Goal: Task Accomplishment & Management: Manage account settings

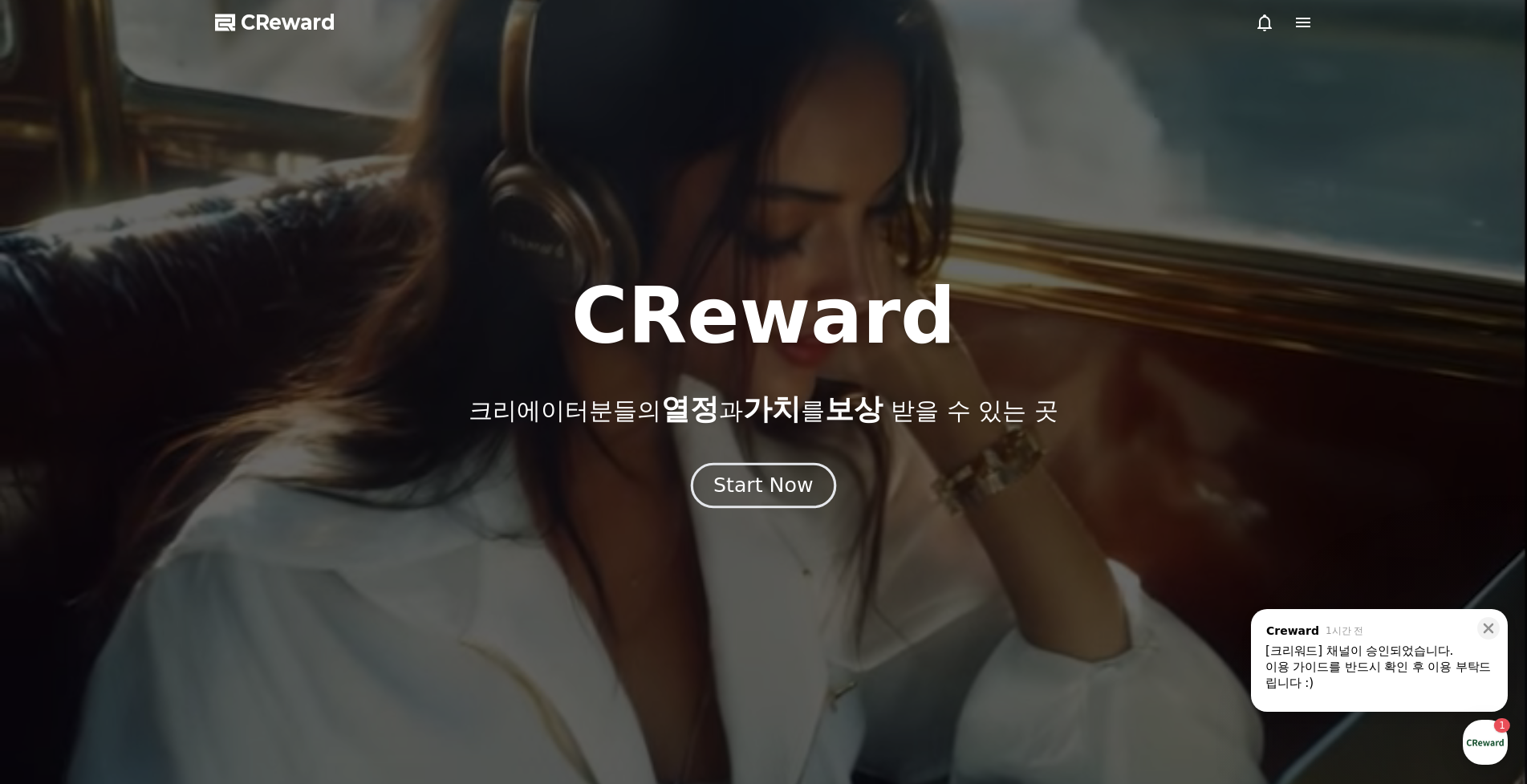
click at [736, 483] on div "Start Now" at bounding box center [763, 485] width 100 height 27
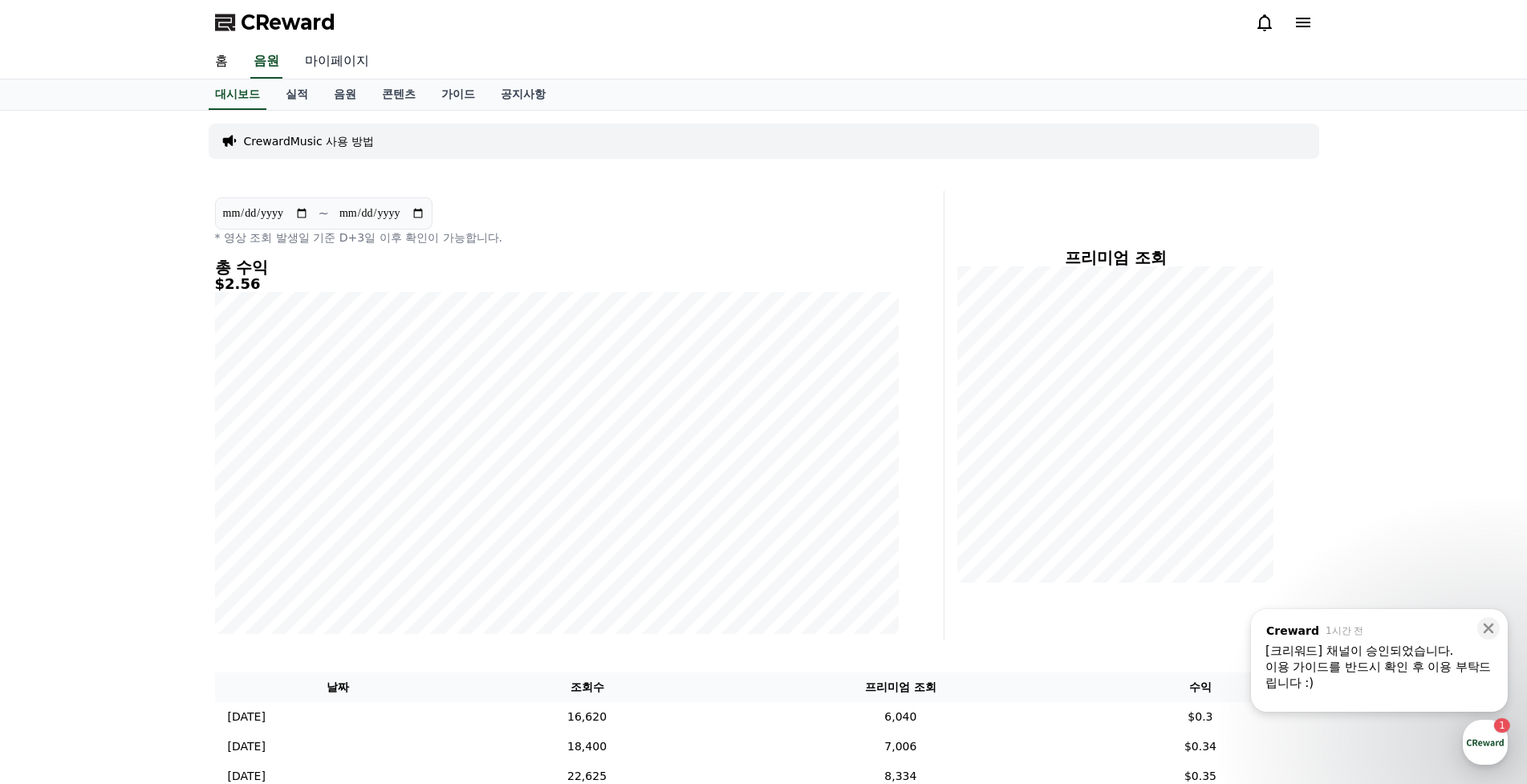
click at [341, 52] on link "마이페이지" at bounding box center [337, 62] width 90 height 34
select select "**********"
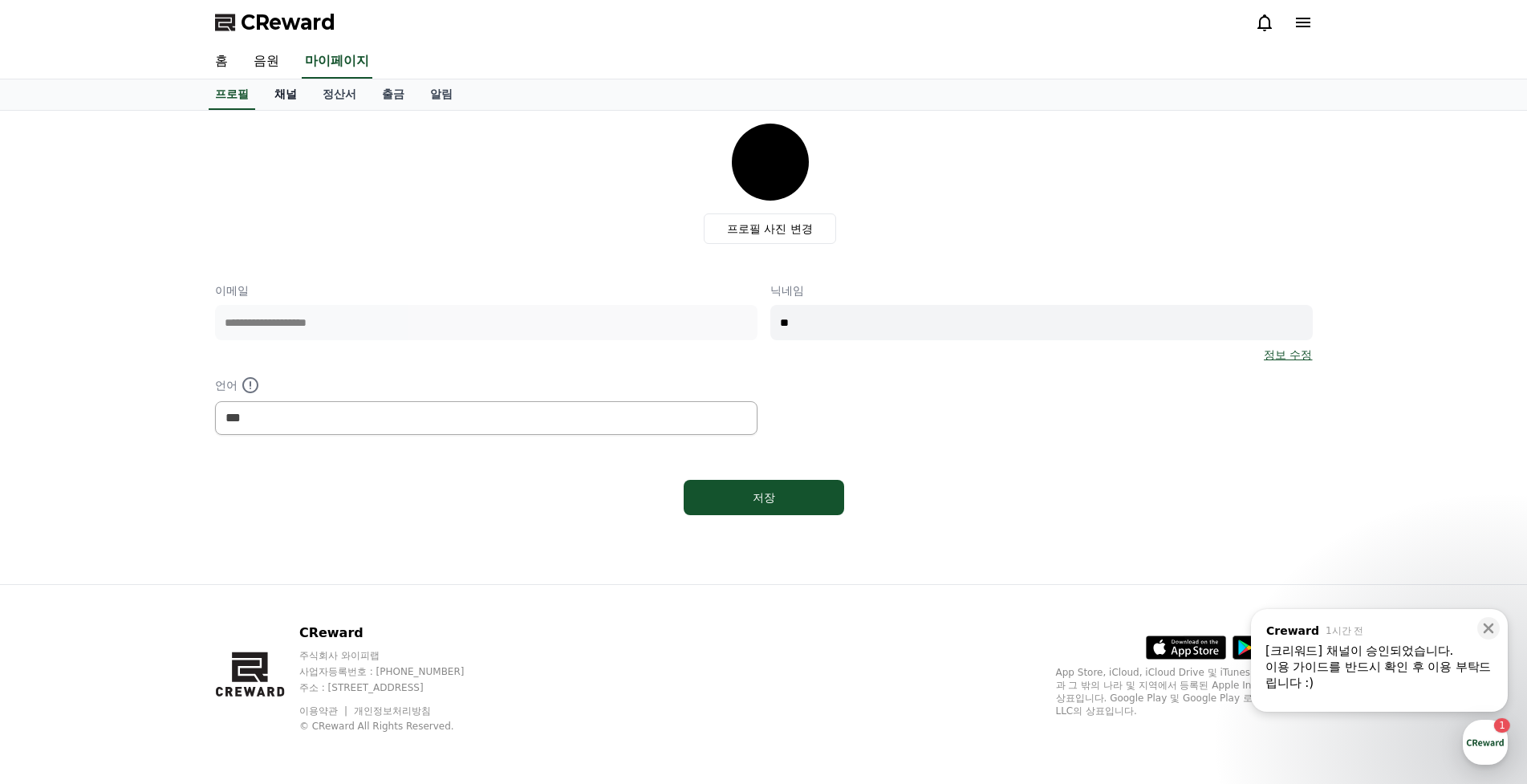
click at [283, 90] on link "채널" at bounding box center [286, 95] width 48 height 30
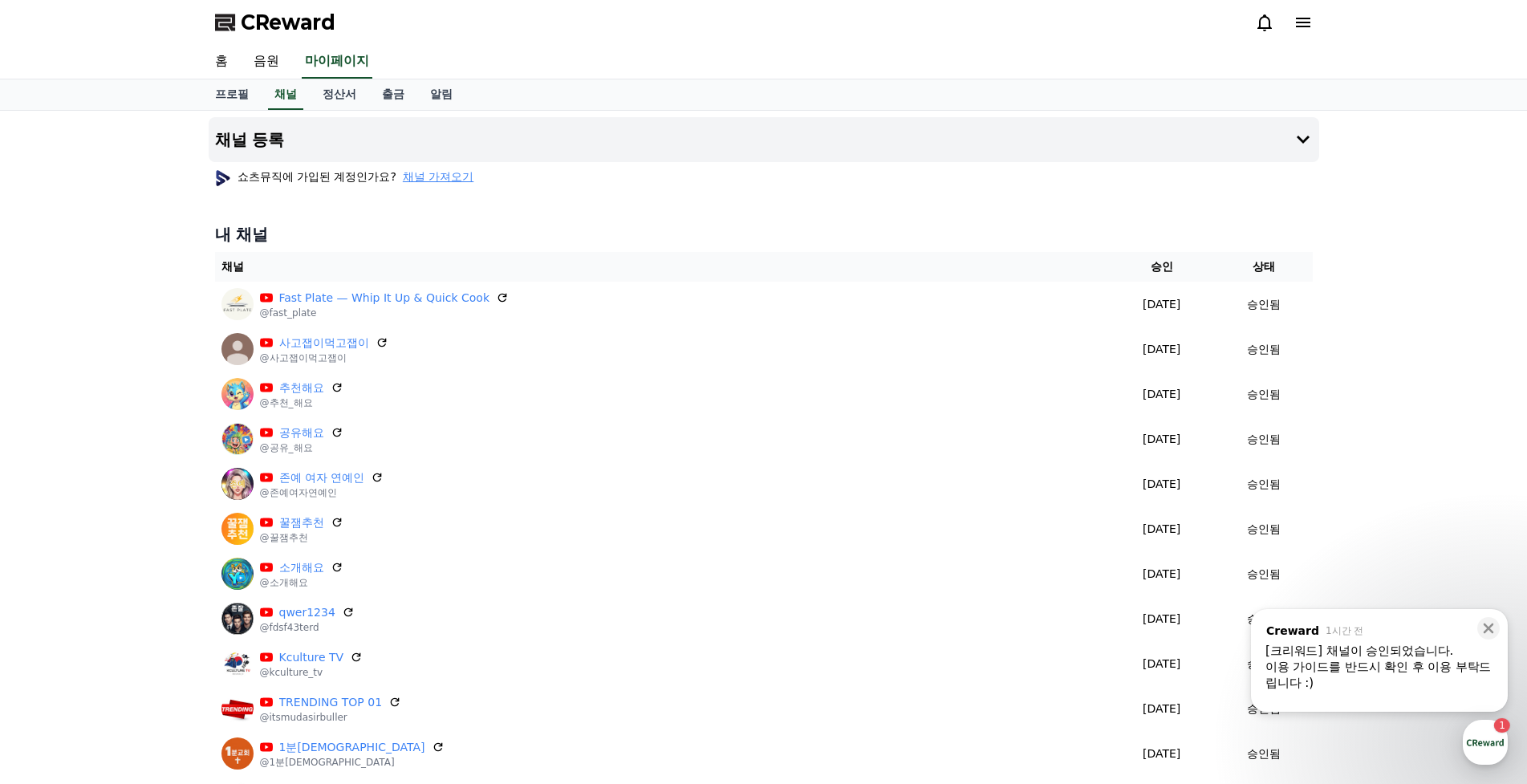
click at [1390, 662] on div "이용 가이드를 반드시 확인 후 이용 부탁드립니다 :)" at bounding box center [1380, 675] width 228 height 32
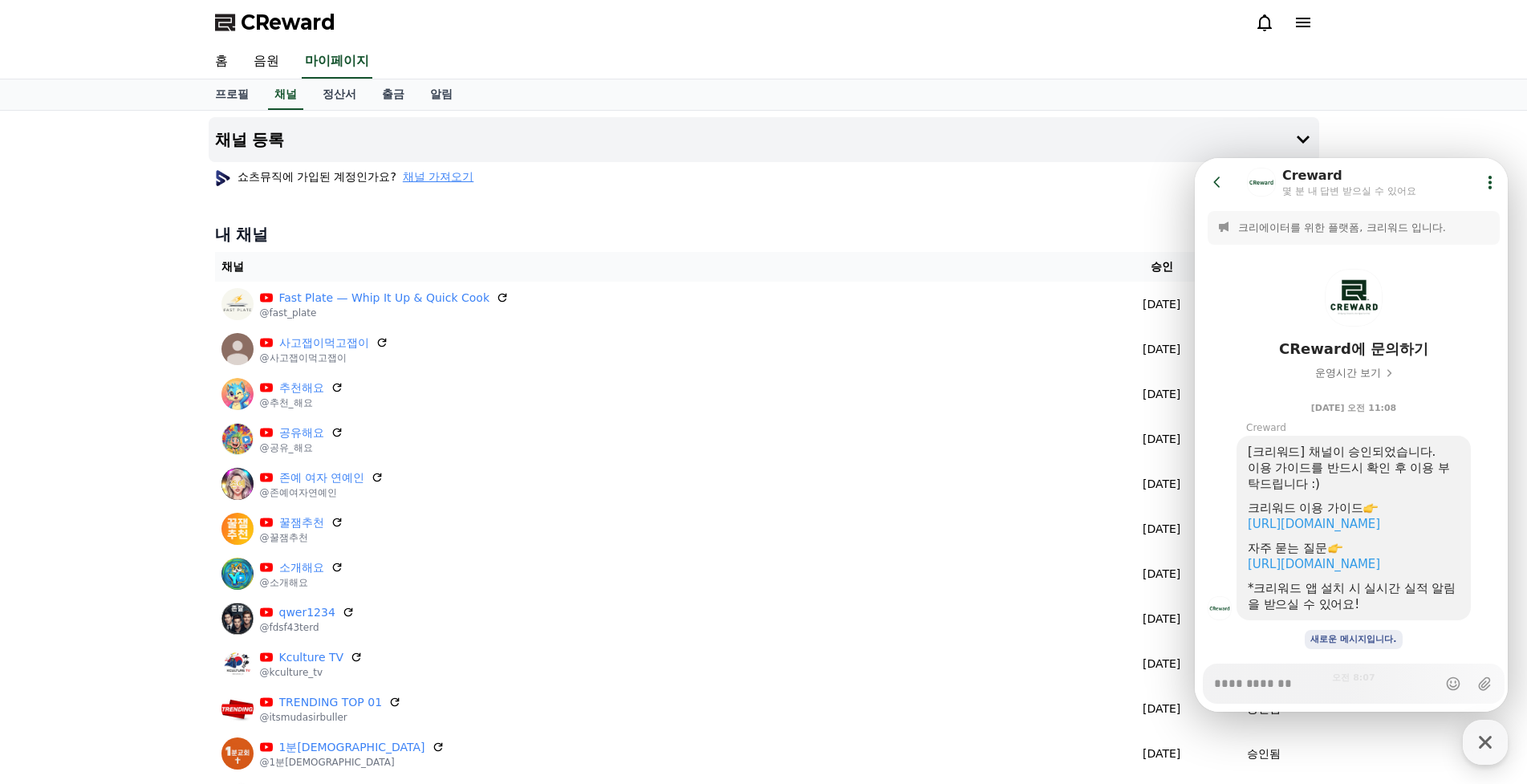
scroll to position [323, 0]
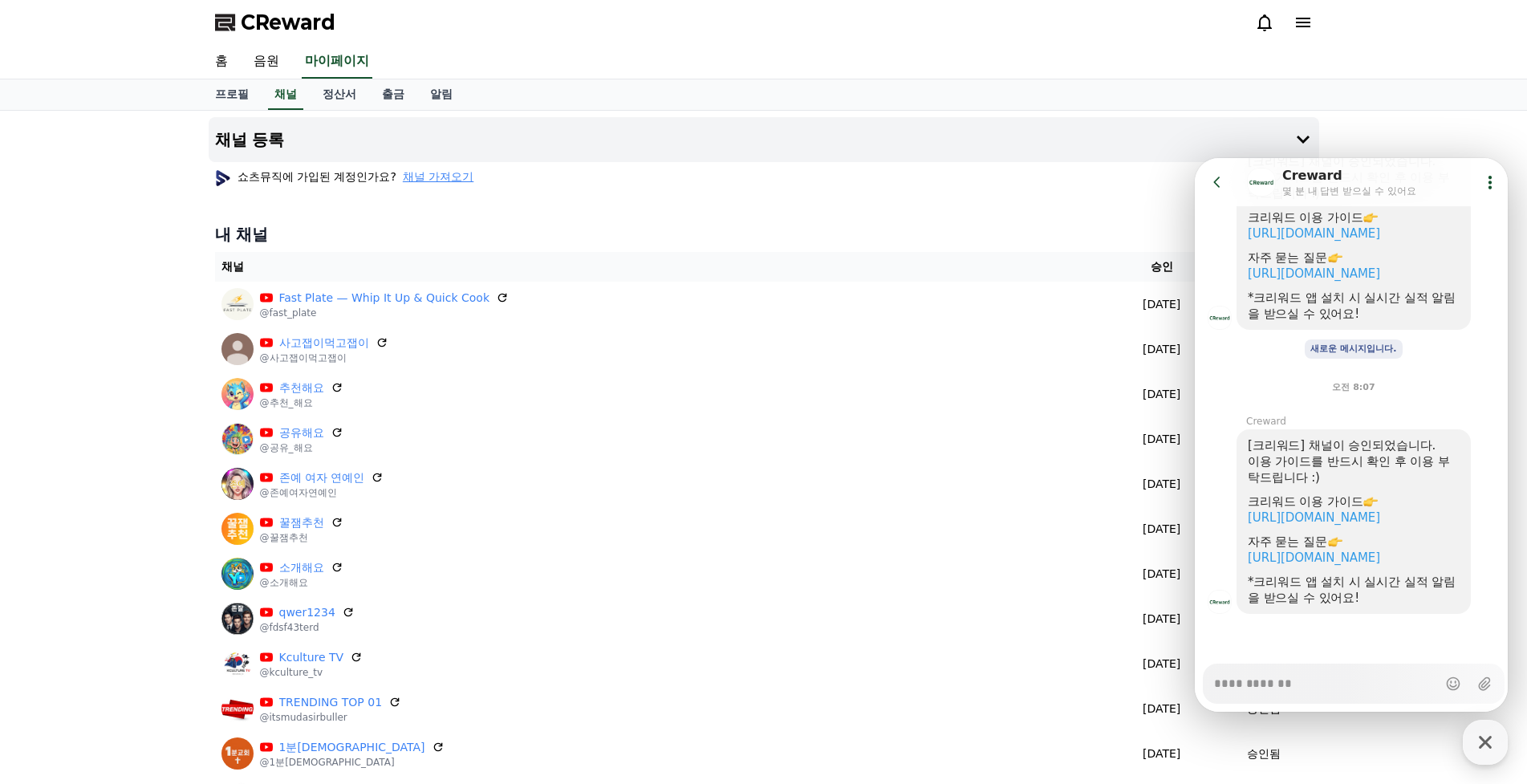
type textarea "*"
click at [1448, 129] on div "채널 등록 쇼츠뮤직에 가입된 계정인가요? 채널 가져오기 내 채널 채널 승인 상태 Fast Plate — Whip It Up & Quick Co…" at bounding box center [763, 651] width 1527 height 1082
click at [1219, 188] on icon at bounding box center [1217, 182] width 16 height 16
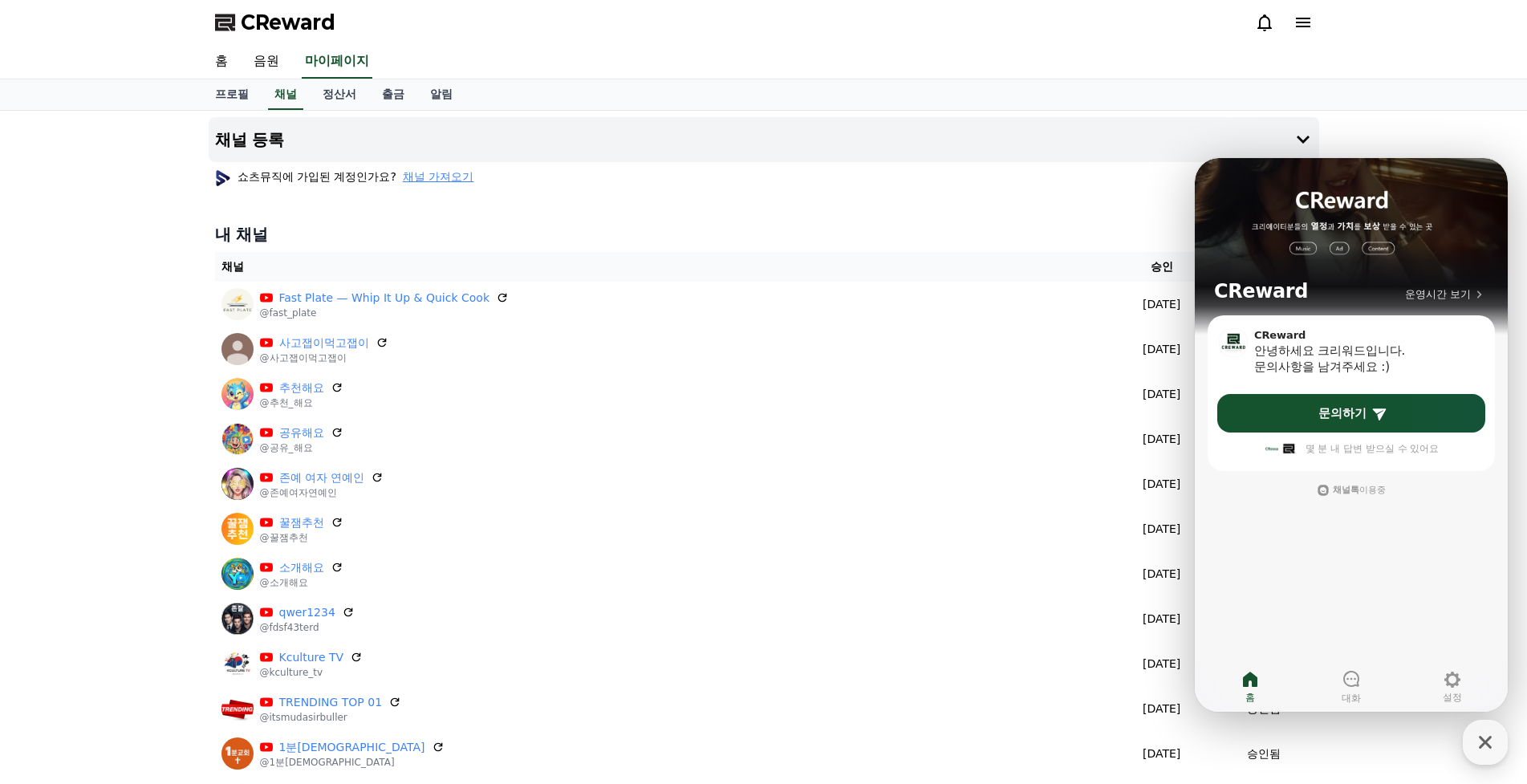
click at [288, 19] on span "CReward" at bounding box center [288, 22] width 95 height 25
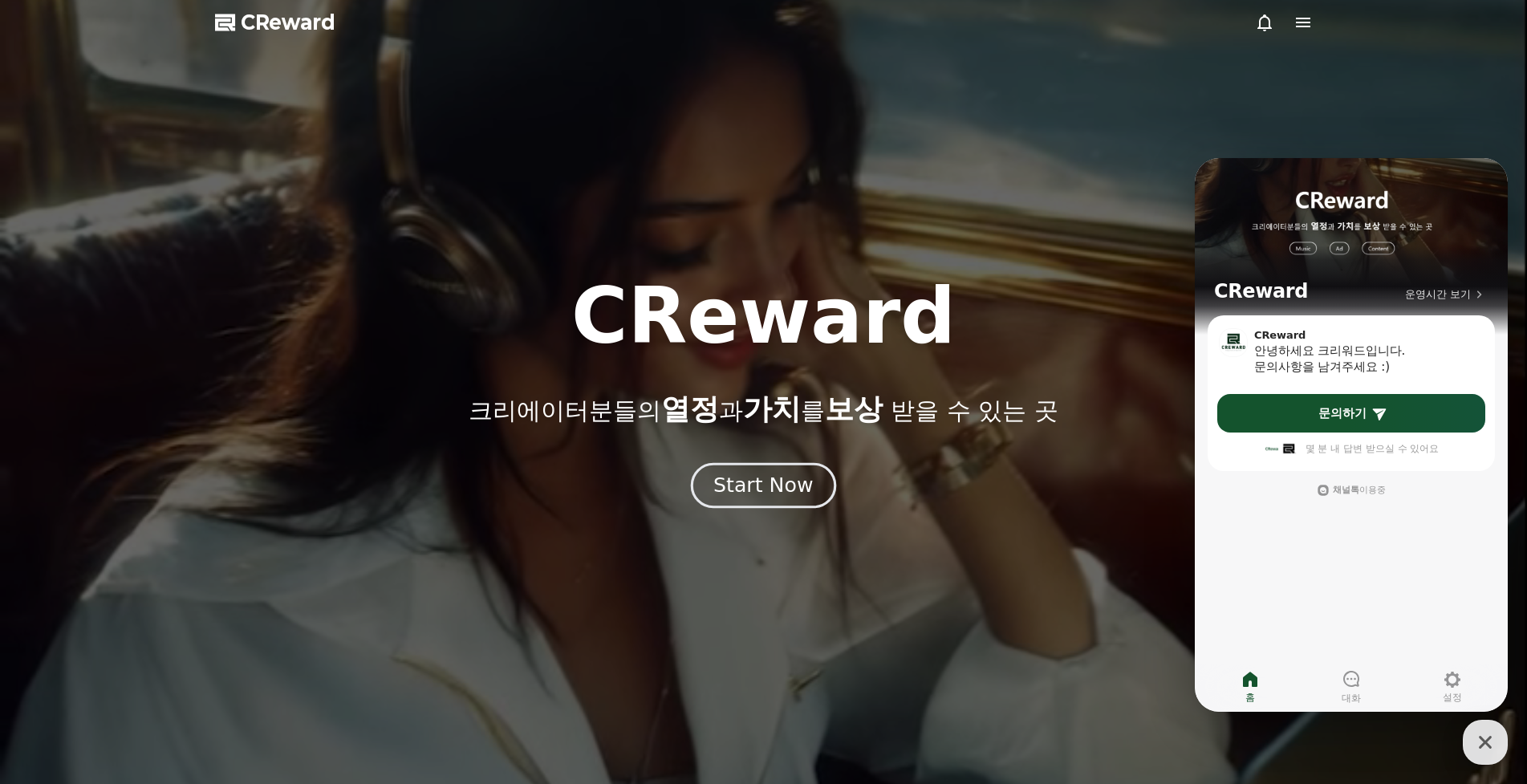
click at [791, 474] on div "Start Now" at bounding box center [763, 485] width 100 height 27
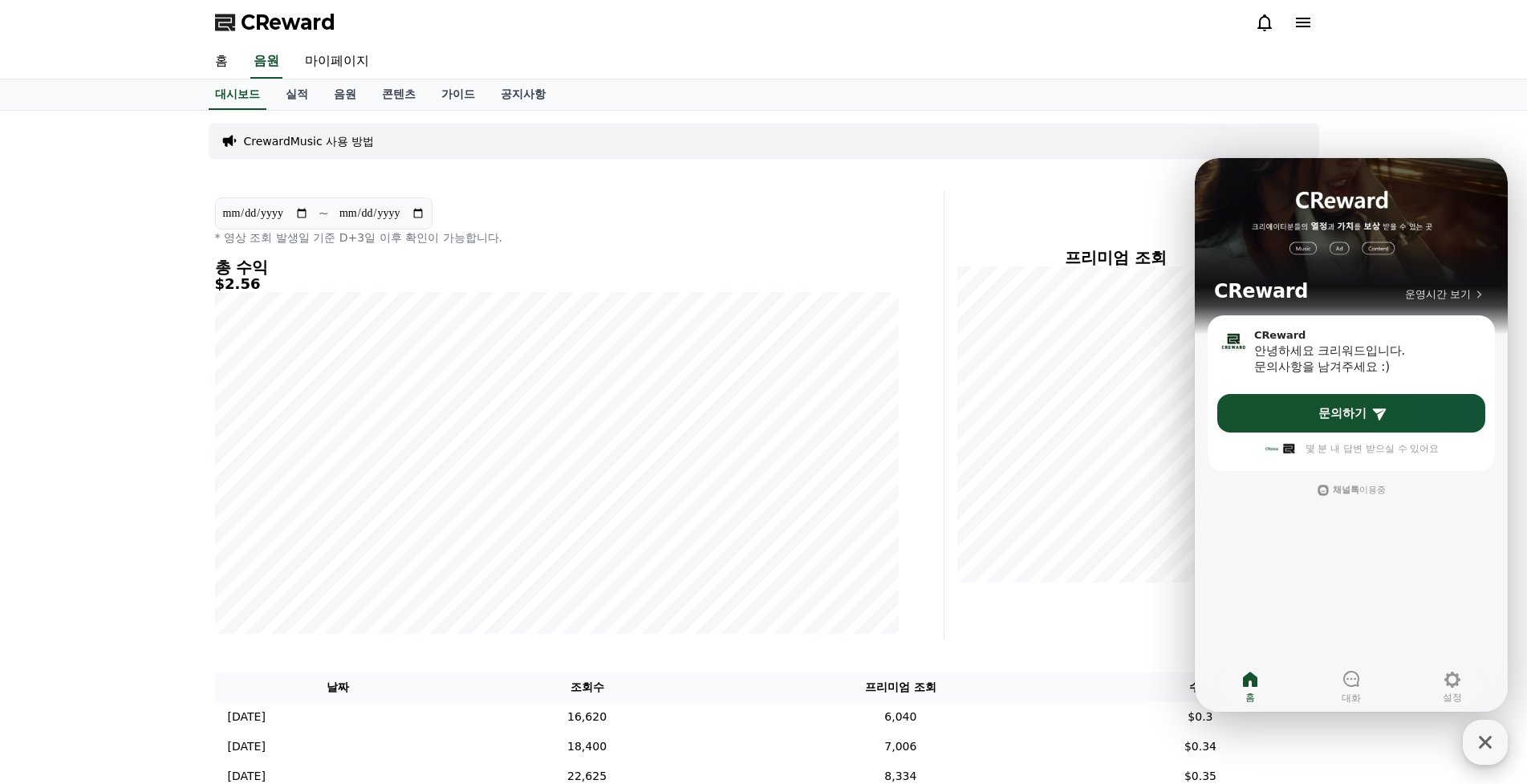
click at [1491, 746] on icon "button" at bounding box center [1485, 742] width 13 height 13
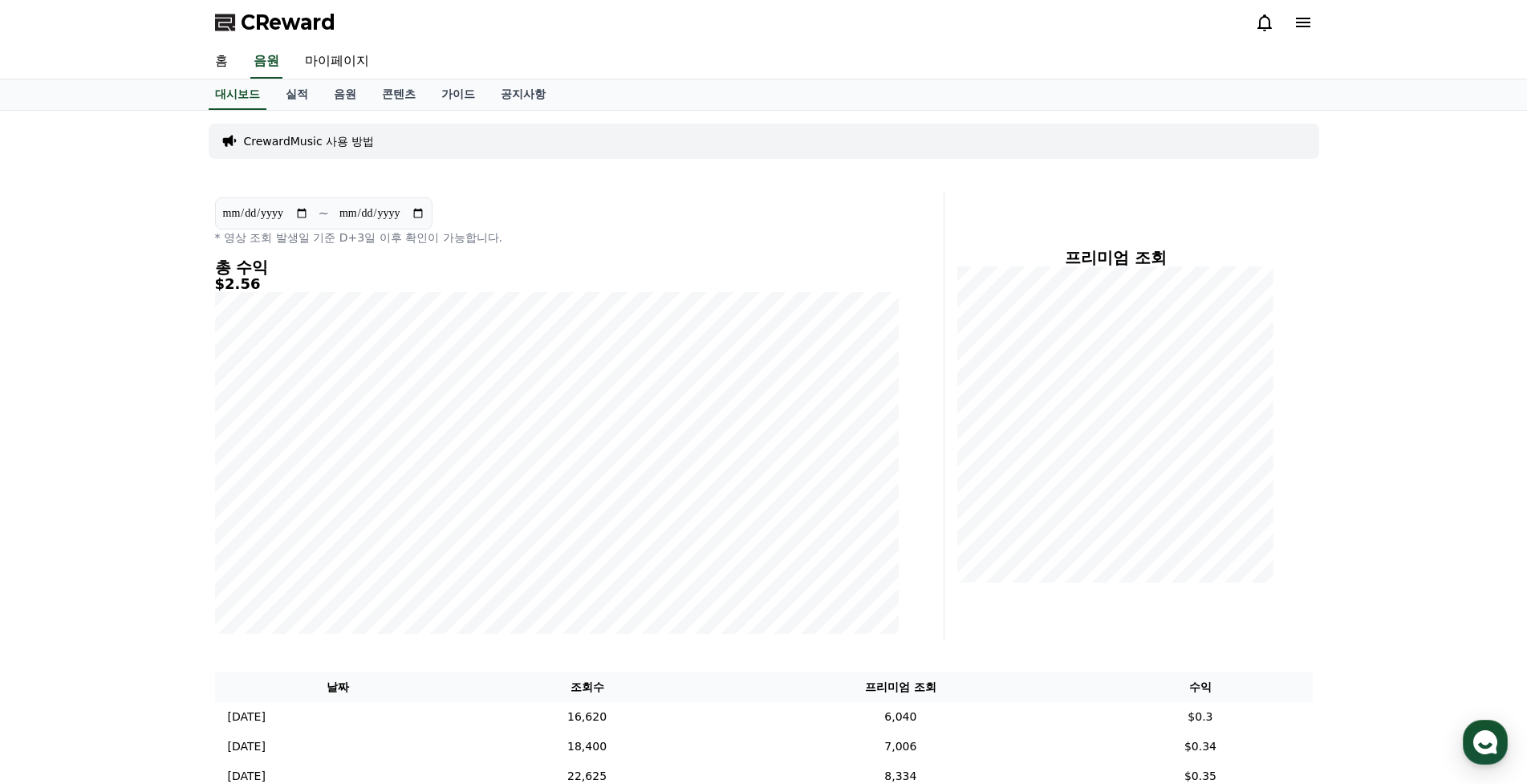
click at [1431, 643] on div "**********" at bounding box center [763, 739] width 1527 height 1257
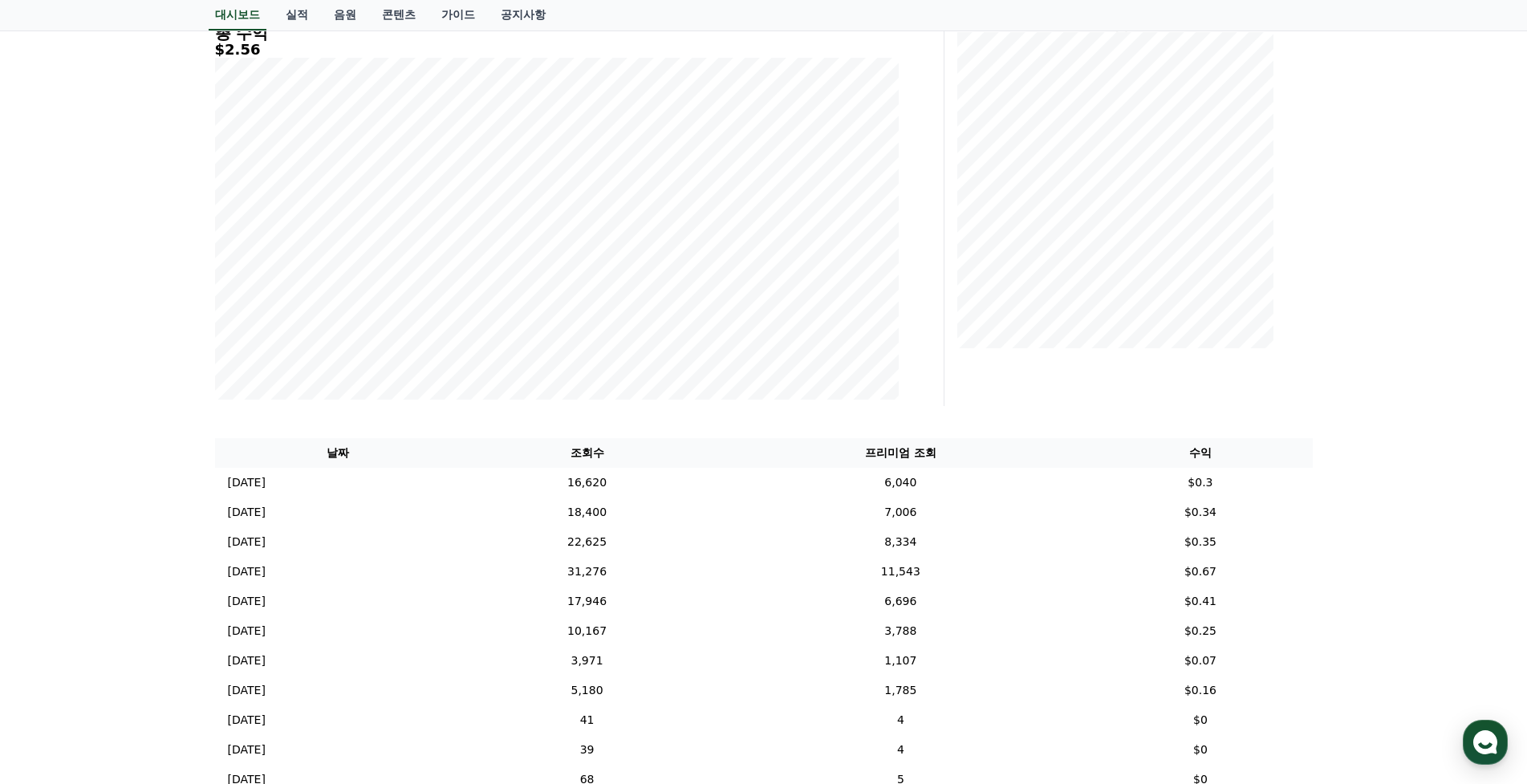
scroll to position [241, 0]
